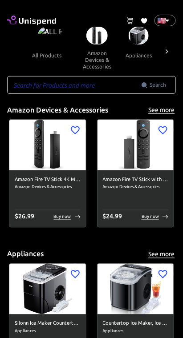
click at [93, 85] on input "text" at bounding box center [74, 85] width 134 height 18
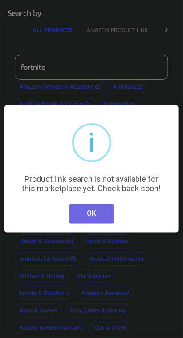
click at [93, 217] on button "OK" at bounding box center [91, 214] width 44 height 20
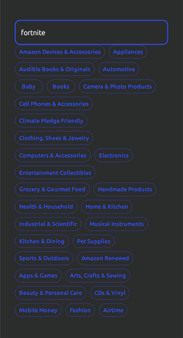
scroll to position [44, 0]
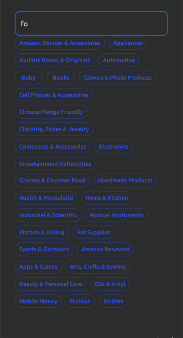
type input "f"
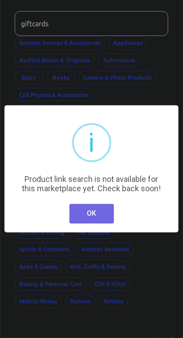
click at [95, 220] on button "OK" at bounding box center [91, 214] width 44 height 20
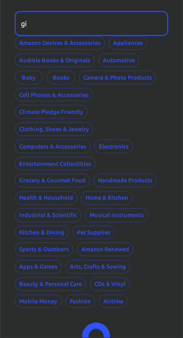
type input "g"
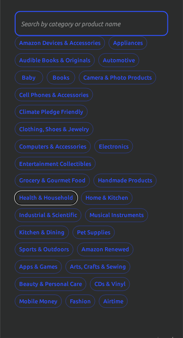
click at [53, 191] on button "Health & Household" at bounding box center [46, 198] width 63 height 14
click at [56, 191] on button "Health & Household" at bounding box center [46, 198] width 63 height 14
click at [160, 27] on input "text" at bounding box center [88, 23] width 147 height 25
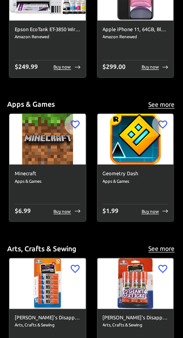
scroll to position [3318, 0]
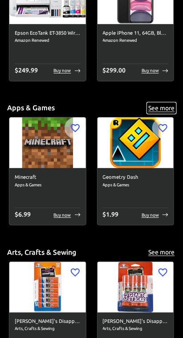
click at [159, 107] on button "See more" at bounding box center [161, 108] width 28 height 11
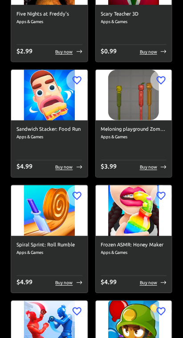
scroll to position [510, 0]
